Goal: Find specific page/section: Find specific page/section

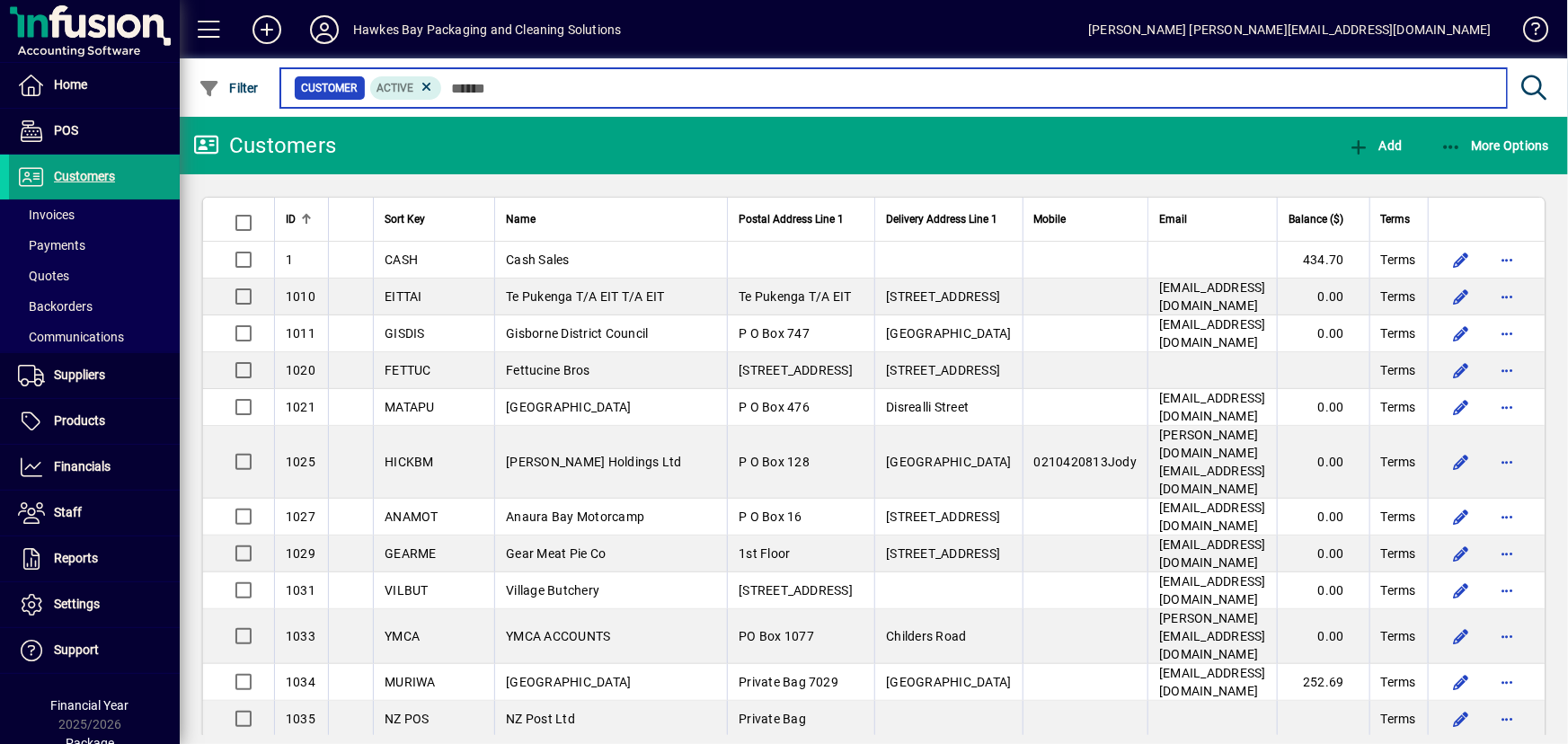
click at [515, 88] on input "text" at bounding box center [967, 88] width 1050 height 25
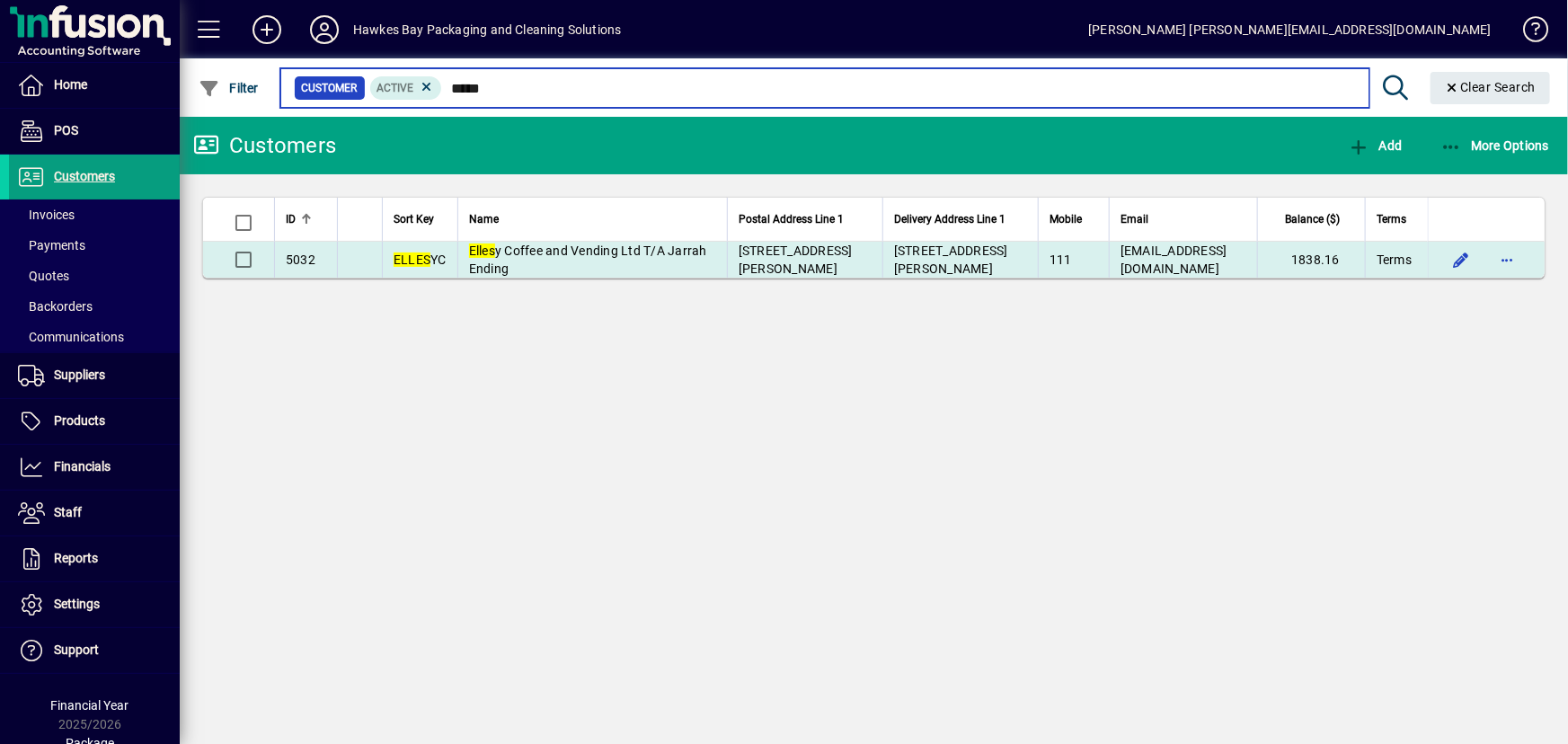
type input "*****"
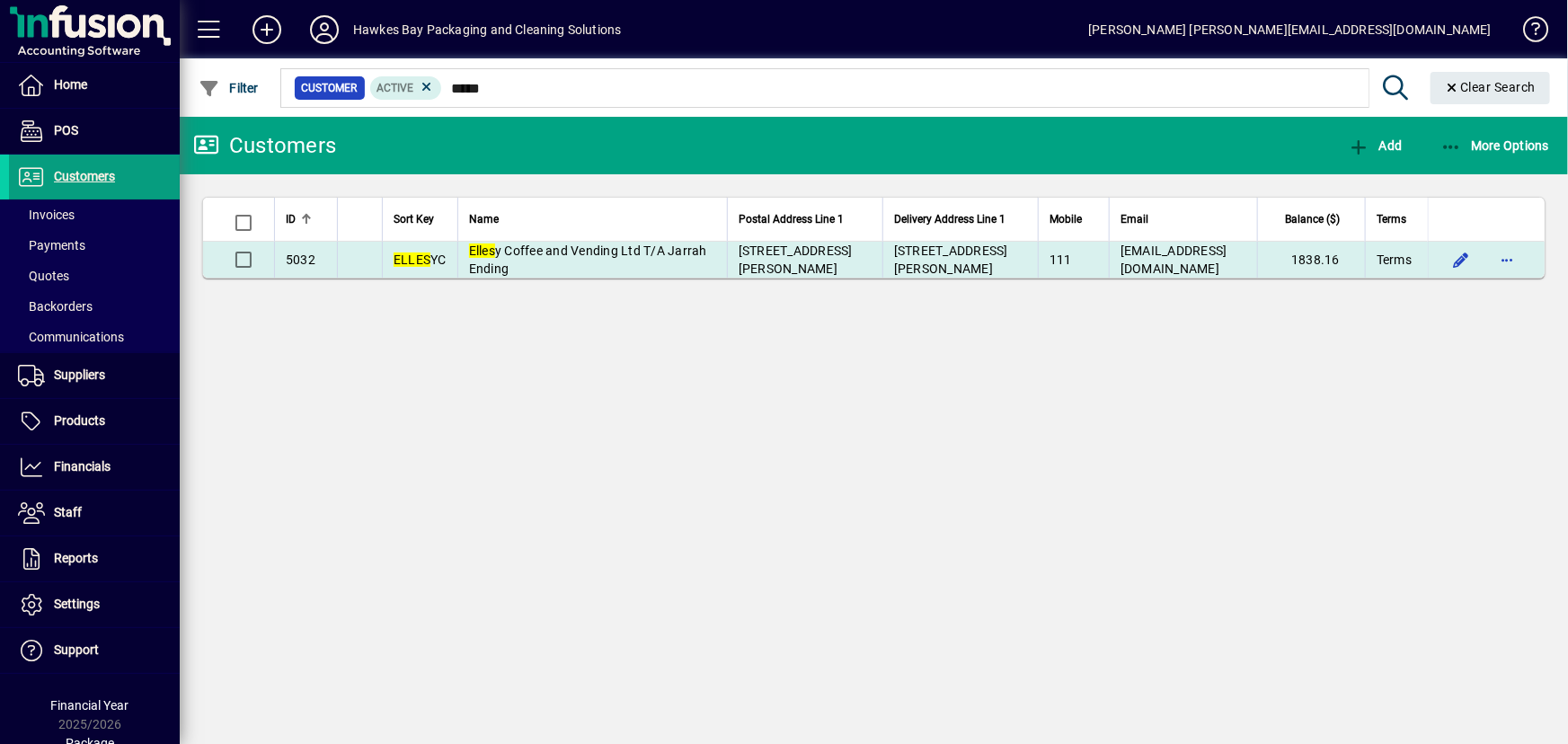
click at [517, 261] on td "Elles y Coffee and Vending Ltd T/A Jarrah Ending" at bounding box center [591, 260] width 270 height 36
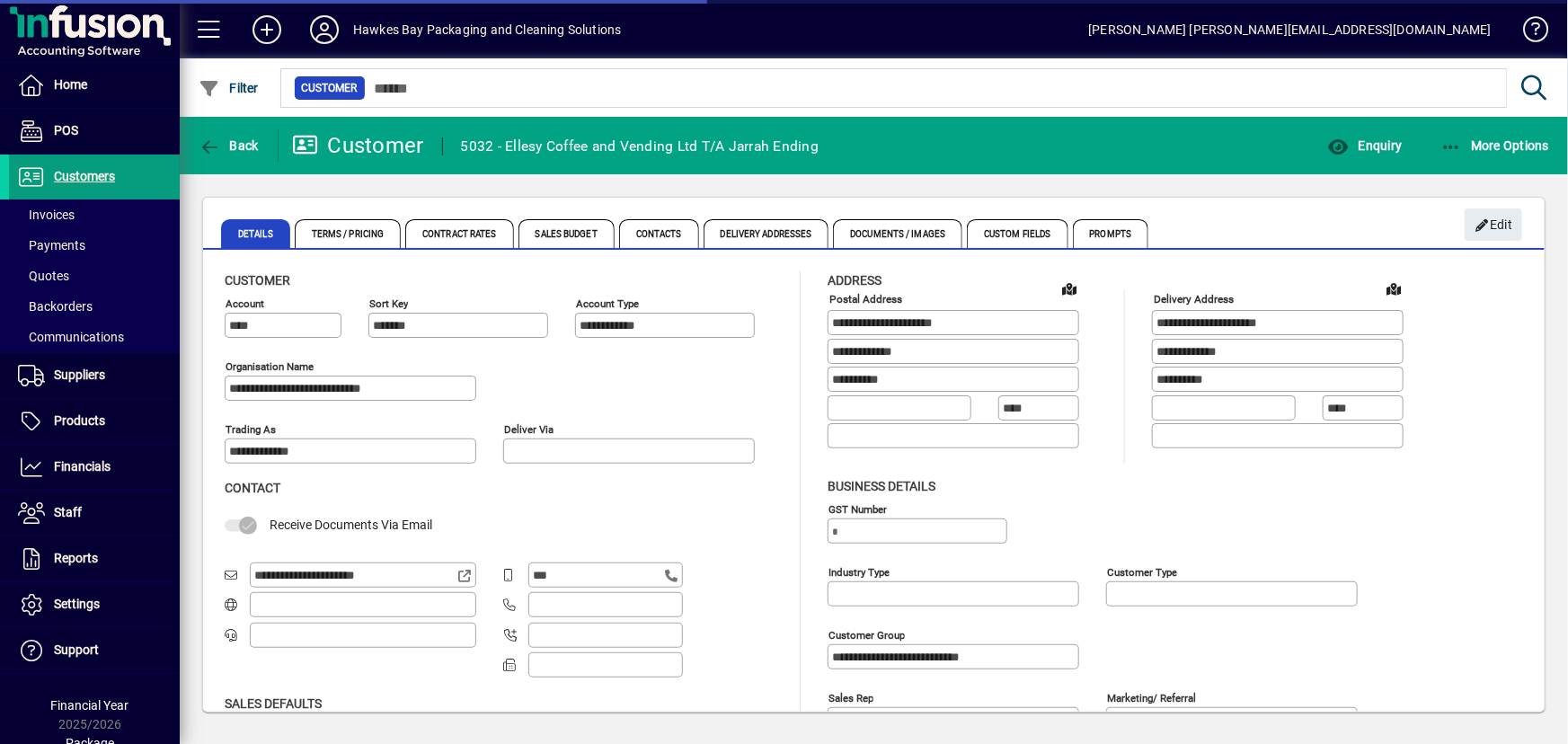
type input "**********"
